Goal: Find specific page/section

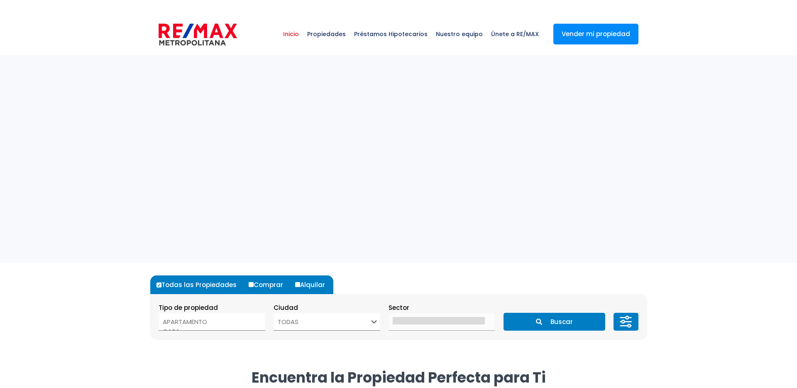
select select
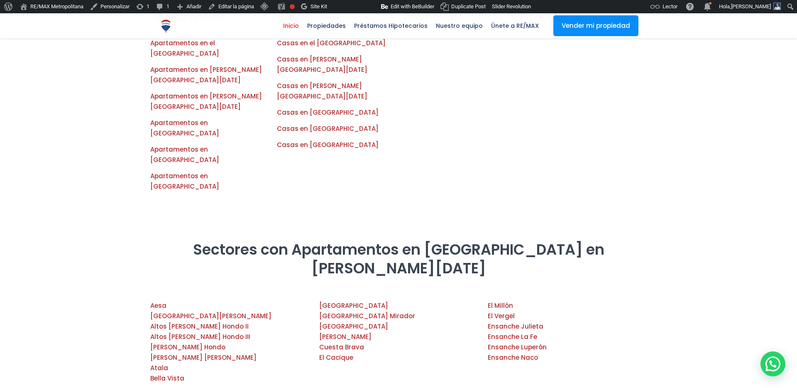
scroll to position [812, 0]
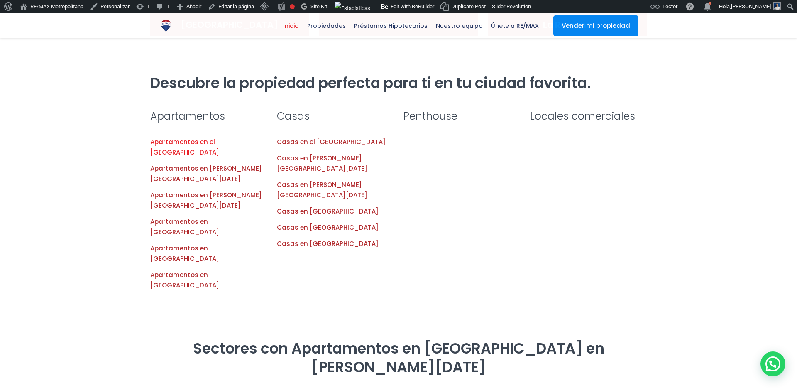
click at [219, 137] on link "Apartamentos en el [GEOGRAPHIC_DATA]" at bounding box center [184, 146] width 69 height 19
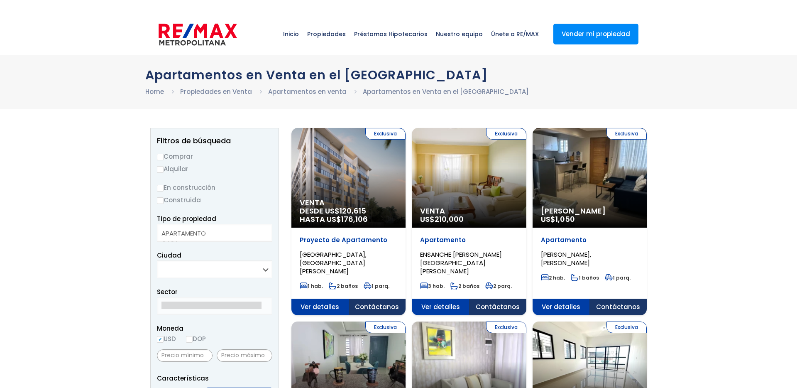
select select
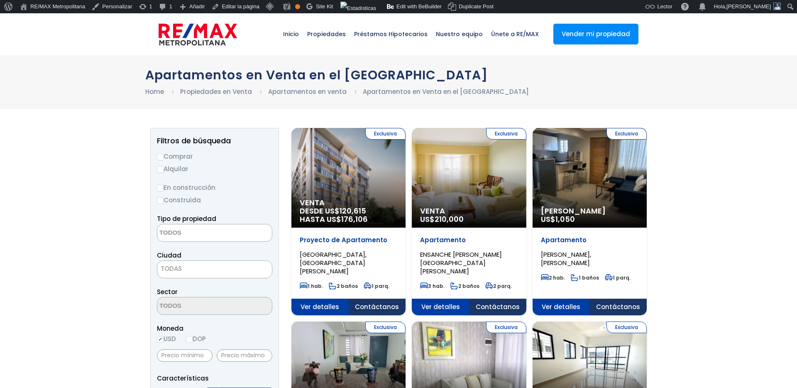
click at [334, 154] on div "Exclusiva Venta DESDE US$ 120,615 HASTA US$ 176,106" at bounding box center [349, 178] width 114 height 100
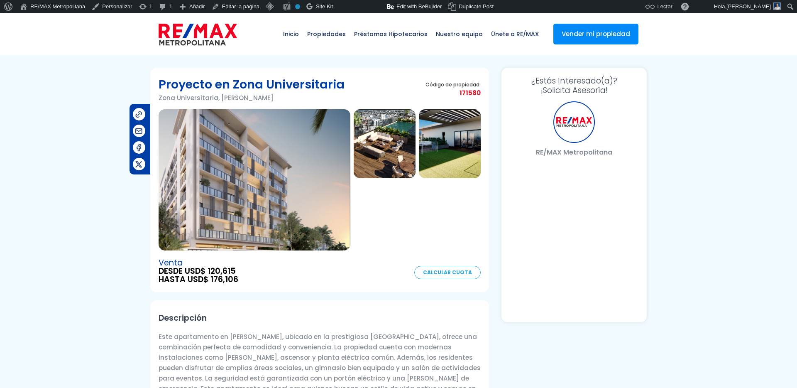
select select "DO"
